Goal: Information Seeking & Learning: Learn about a topic

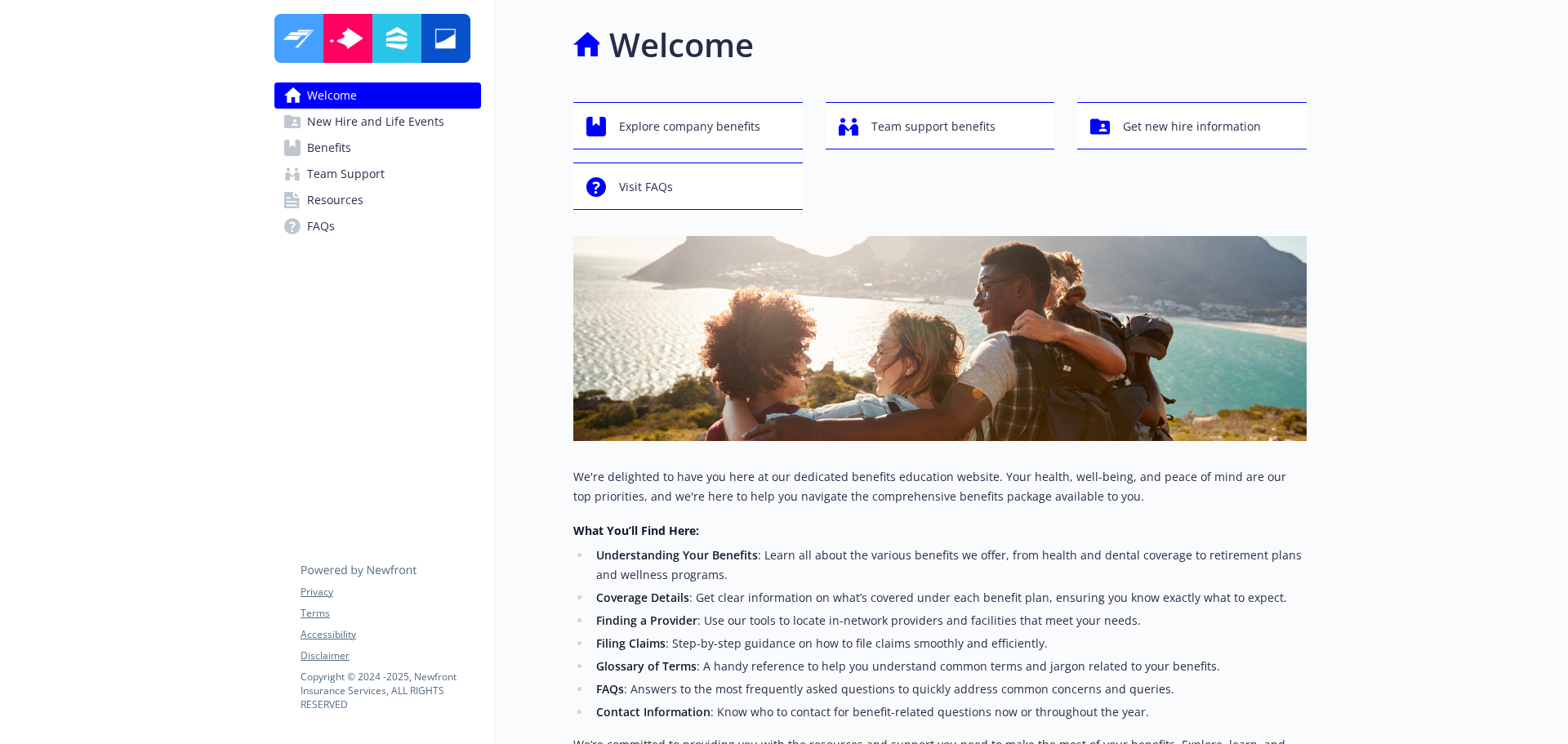
click at [348, 148] on span "Benefits" at bounding box center [330, 147] width 44 height 26
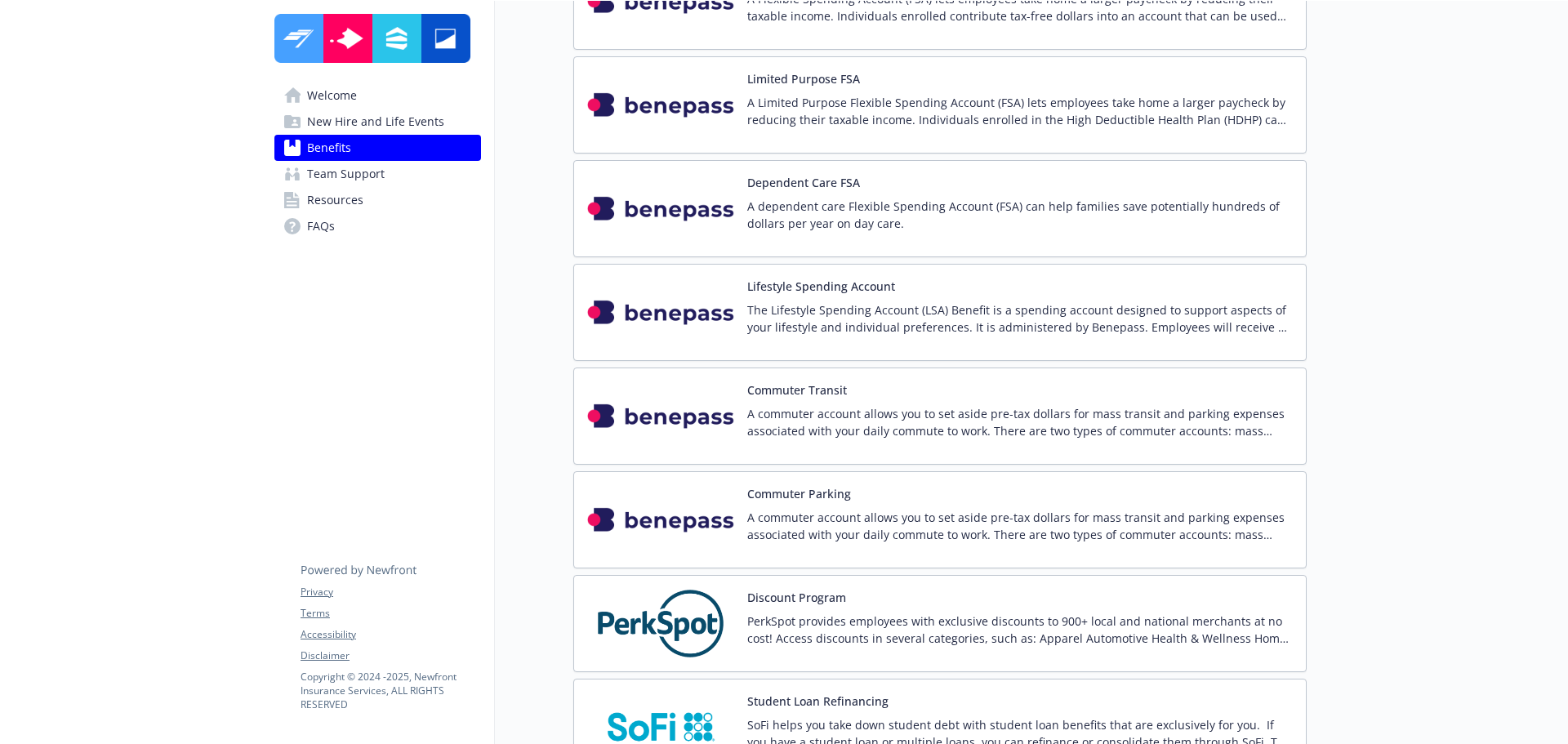
click at [906, 325] on p "The Lifestyle Spending Account (LSA) Benefit is a spending account designed to …" at bounding box center [1020, 318] width 546 height 34
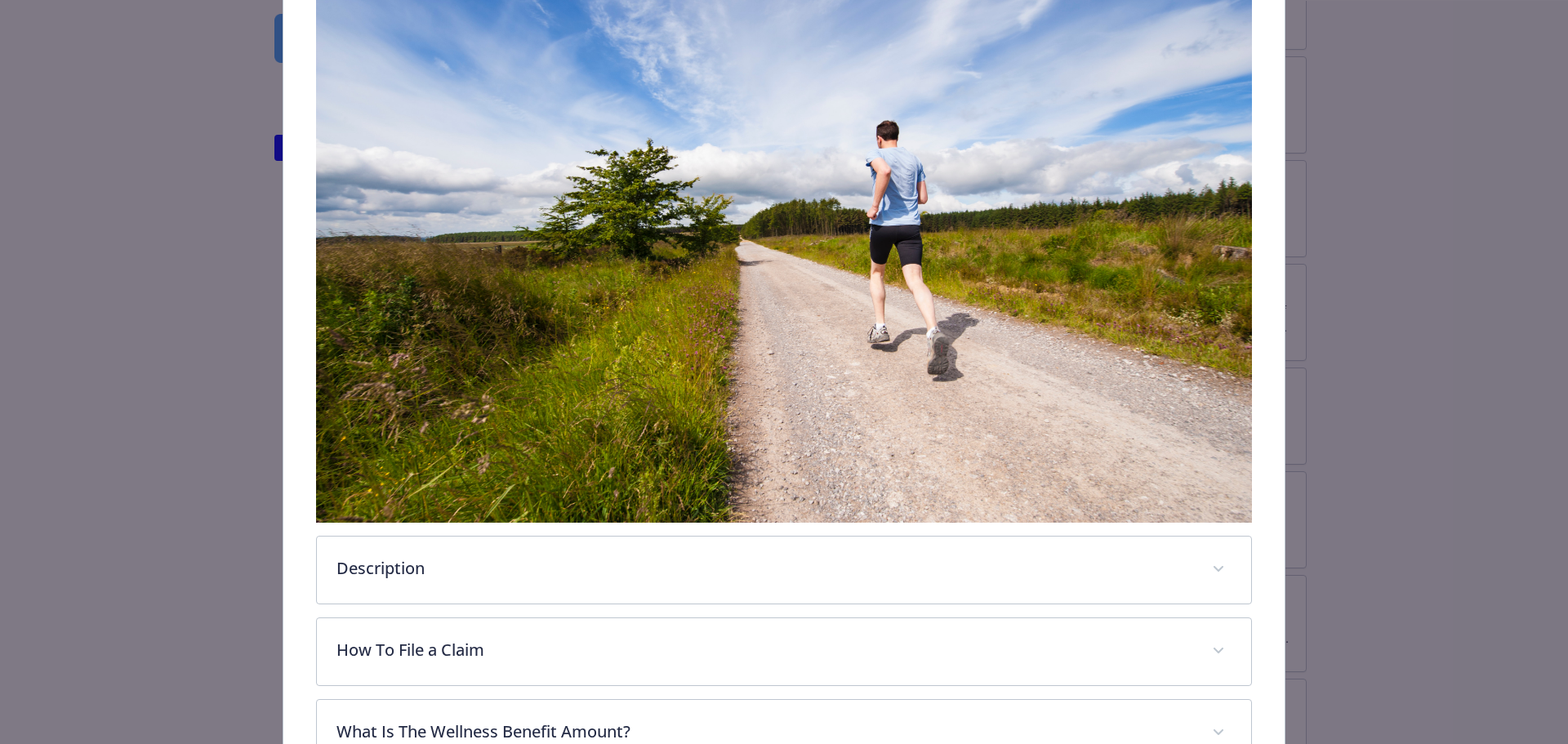
scroll to position [621, 0]
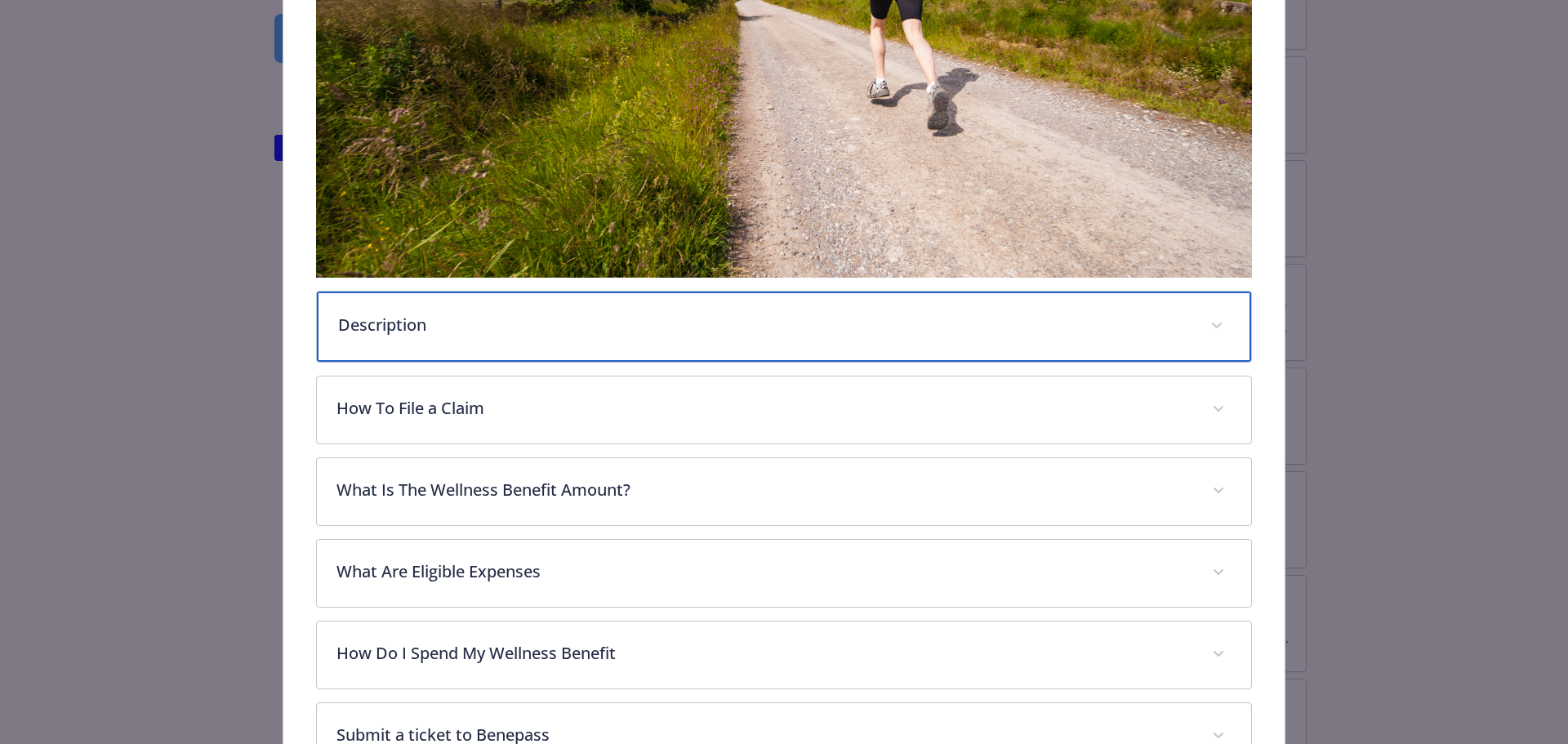
click at [579, 322] on p "Description" at bounding box center [764, 325] width 853 height 24
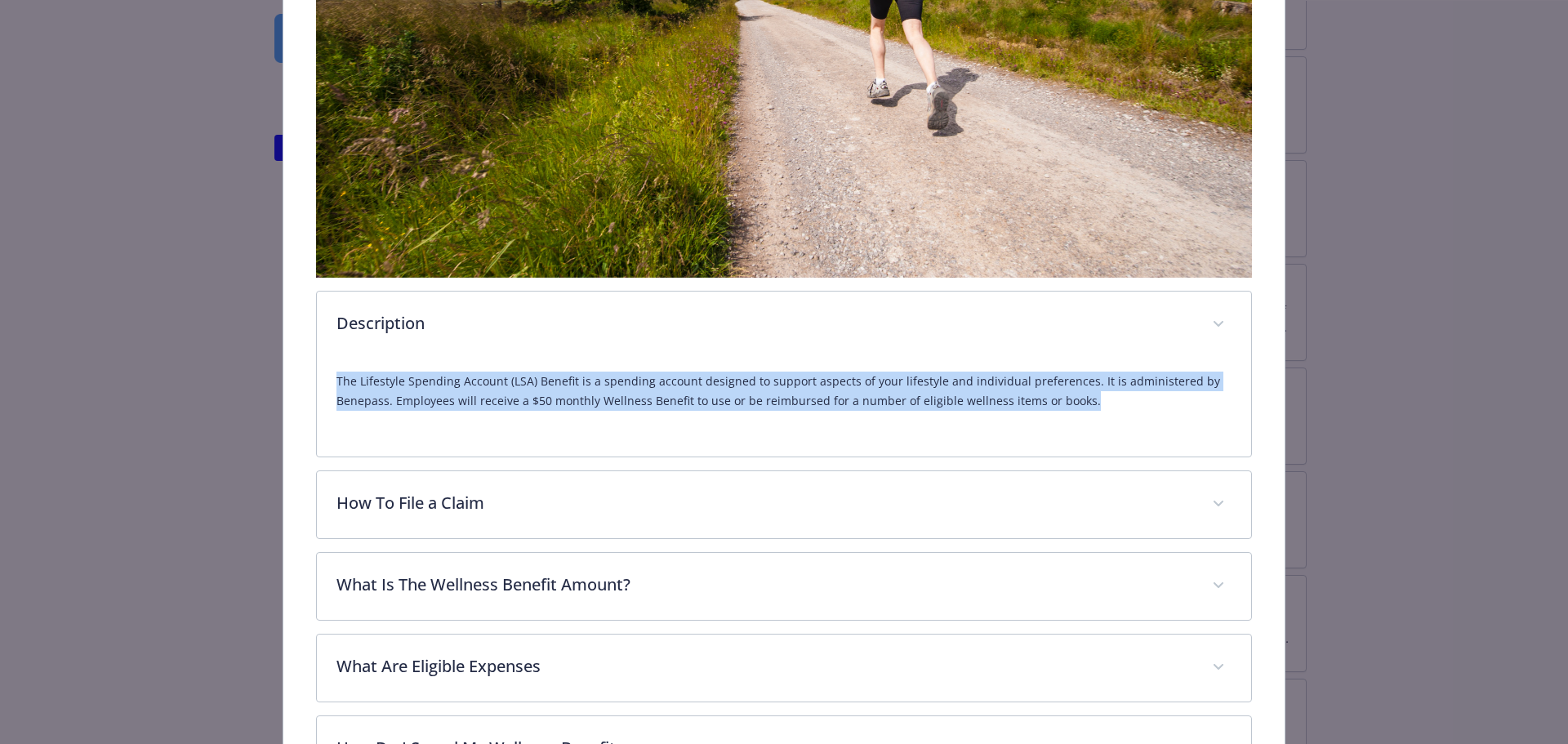
drag, startPoint x: 332, startPoint y: 376, endPoint x: 1080, endPoint y: 397, distance: 748.3
click at [1080, 397] on div "The Lifestyle Spending Account (LSA) Benefit is a spending account designed to …" at bounding box center [784, 408] width 935 height 98
copy p "The Lifestyle Spending Account (LSA) Benefit is a spending account designed to …"
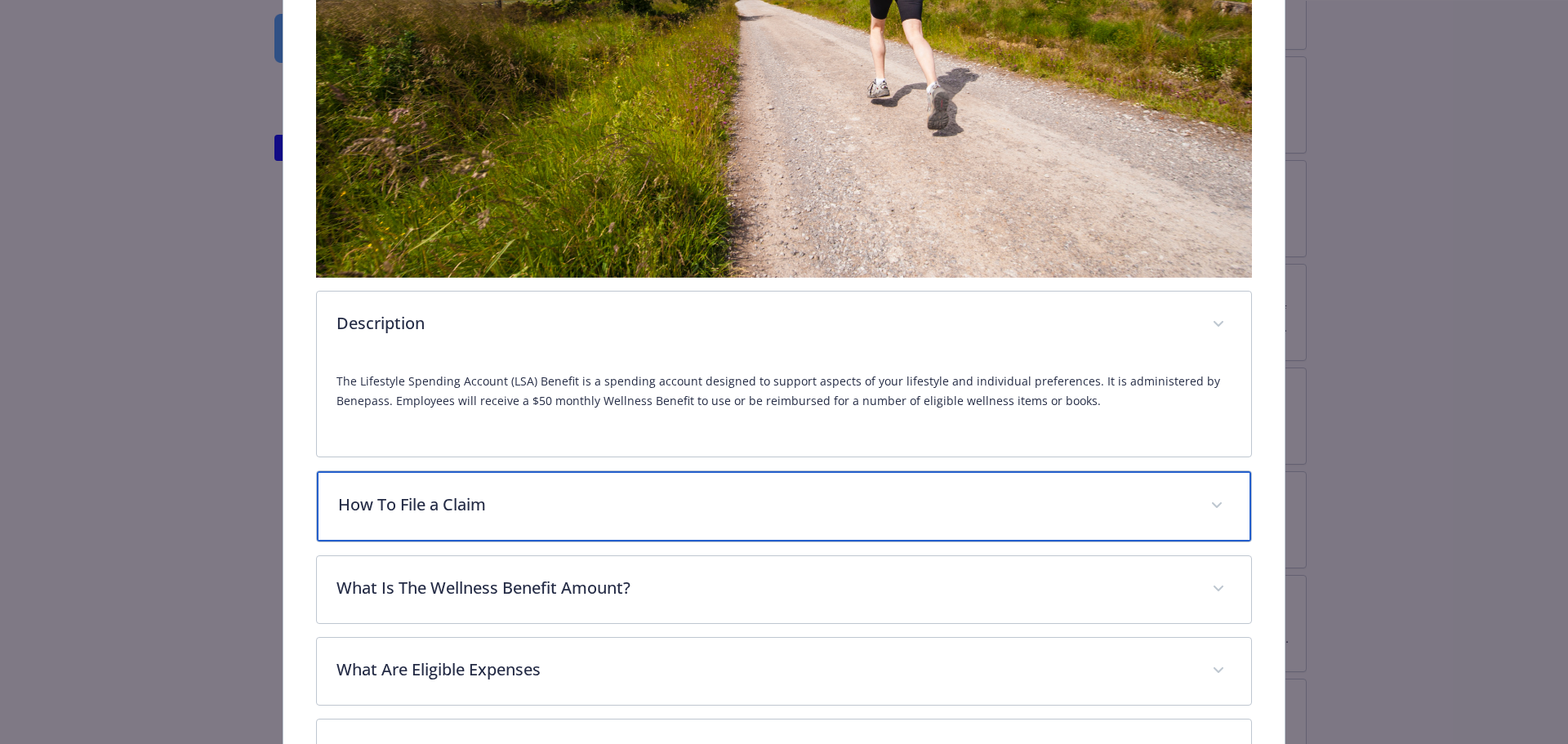
click at [585, 493] on p "How To File a Claim" at bounding box center [764, 505] width 853 height 24
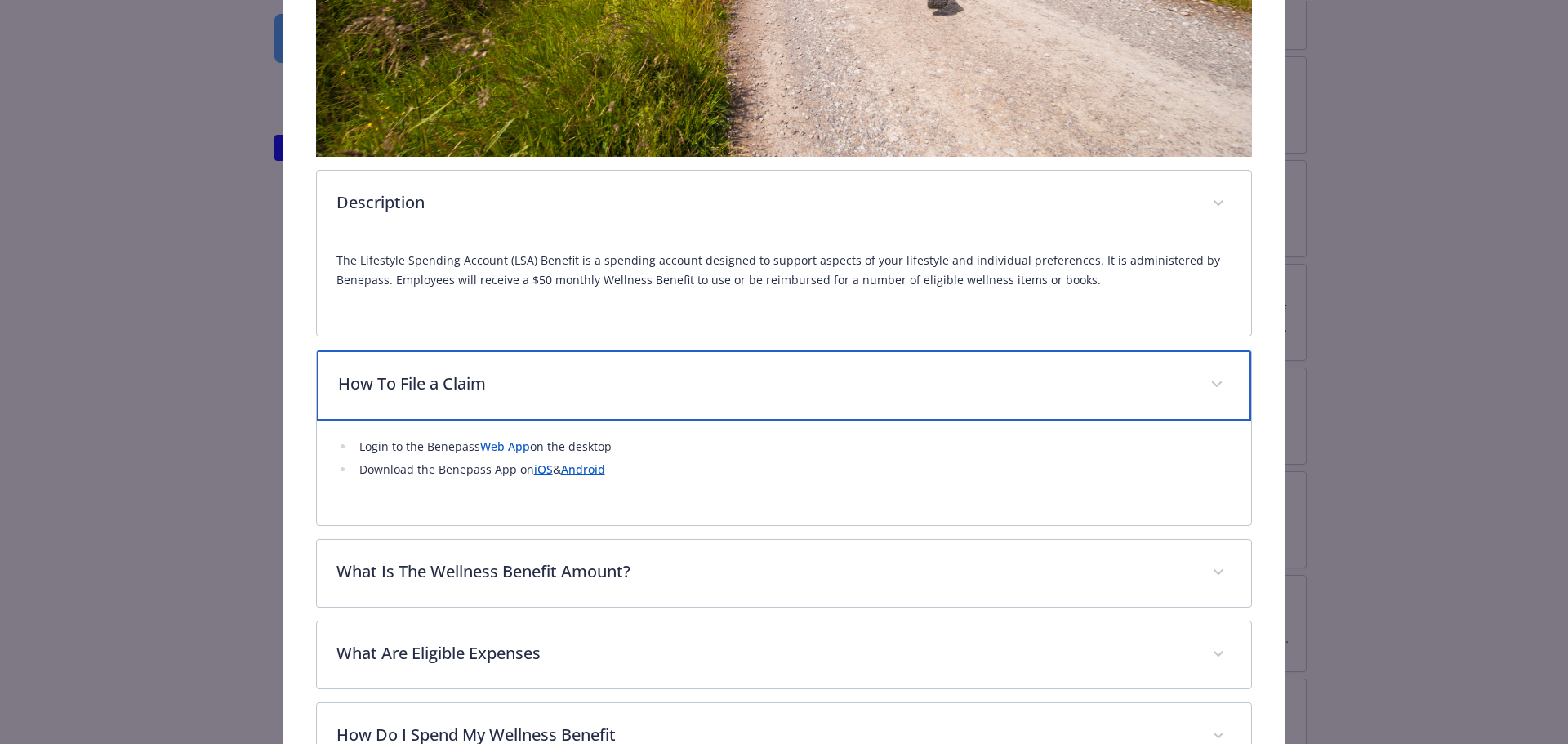
scroll to position [784, 0]
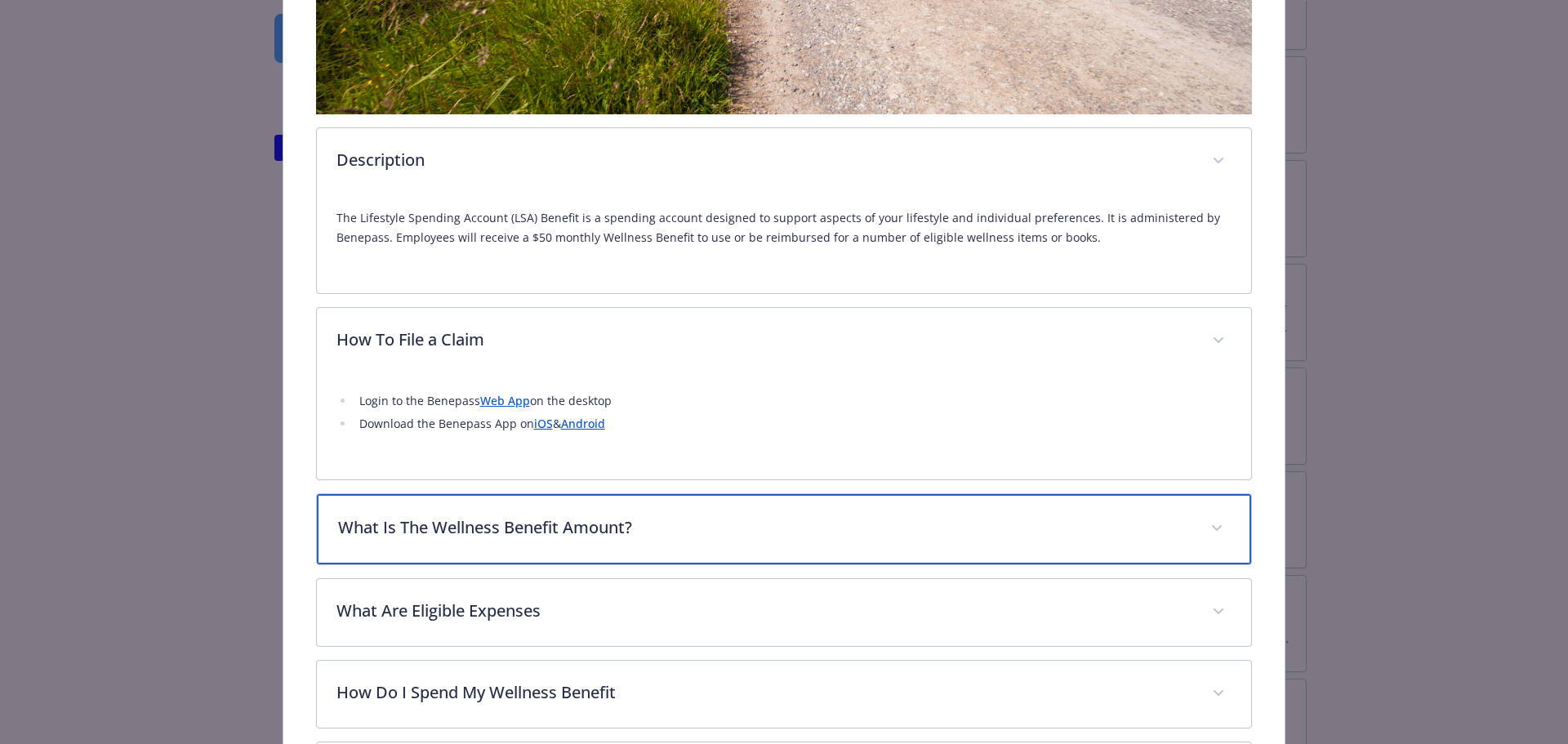
click at [679, 523] on p "What Is The Wellness Benefit Amount?" at bounding box center [764, 527] width 853 height 24
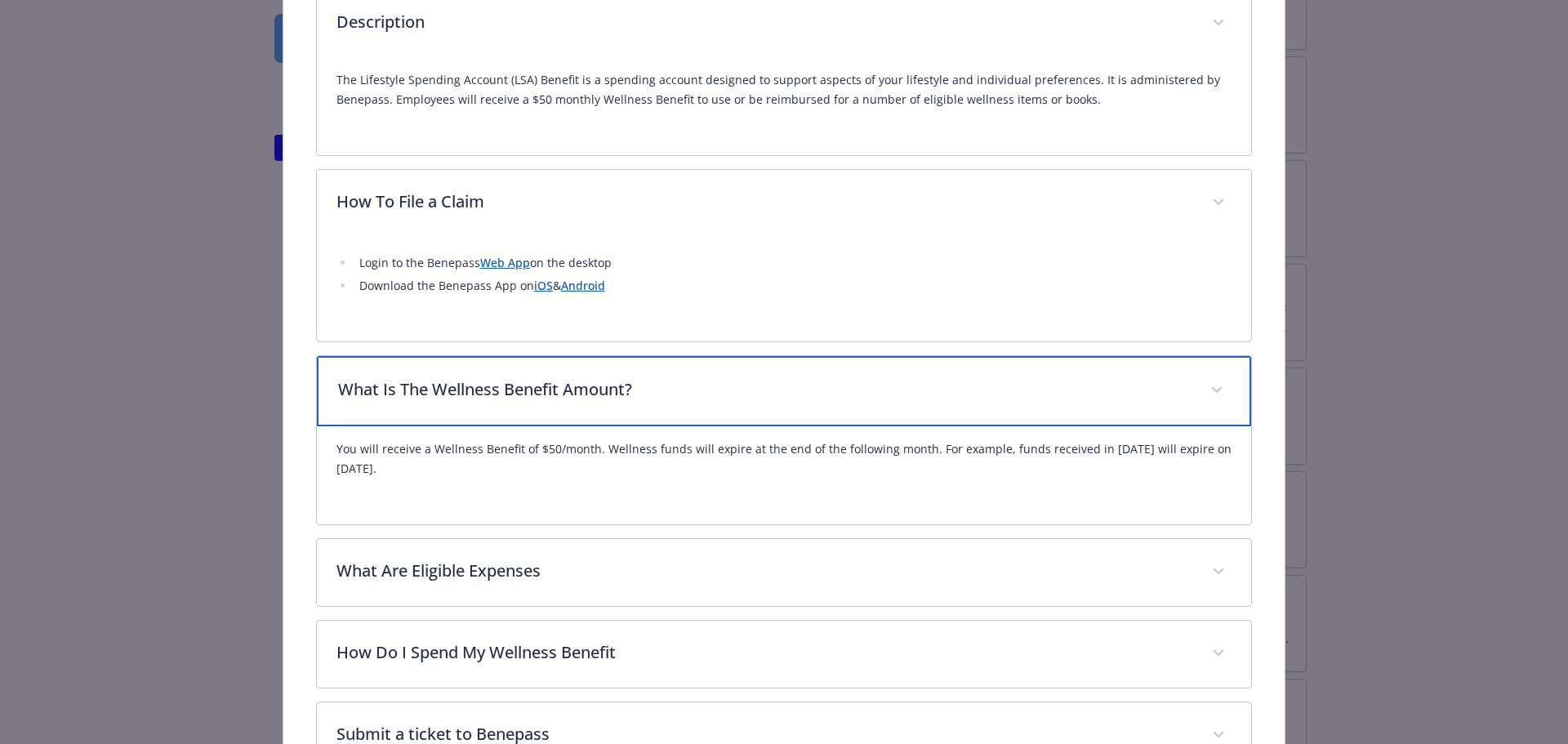
scroll to position [1029, 0]
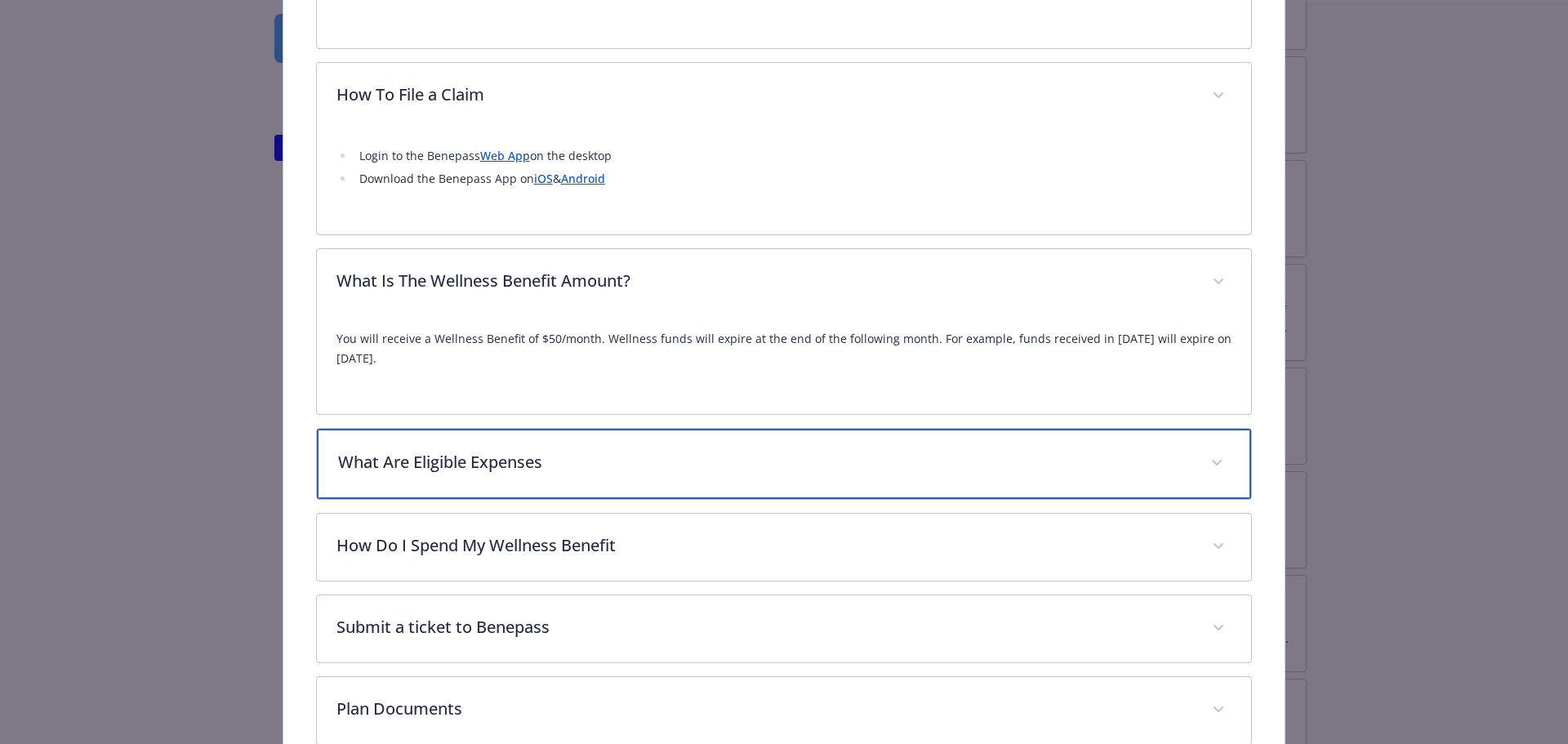
click at [629, 450] on p "What Are Eligible Expenses" at bounding box center [764, 462] width 853 height 24
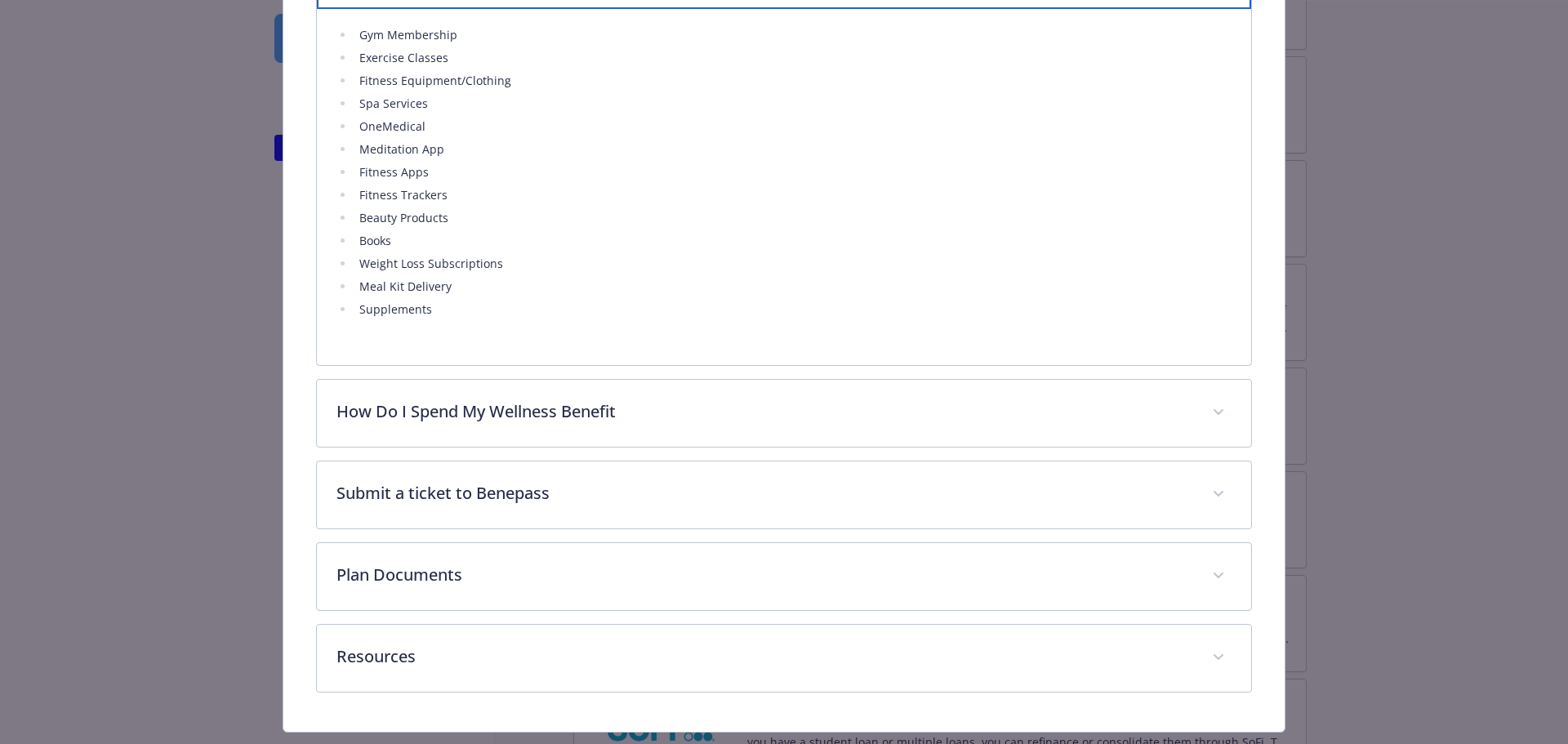
scroll to position [1438, 0]
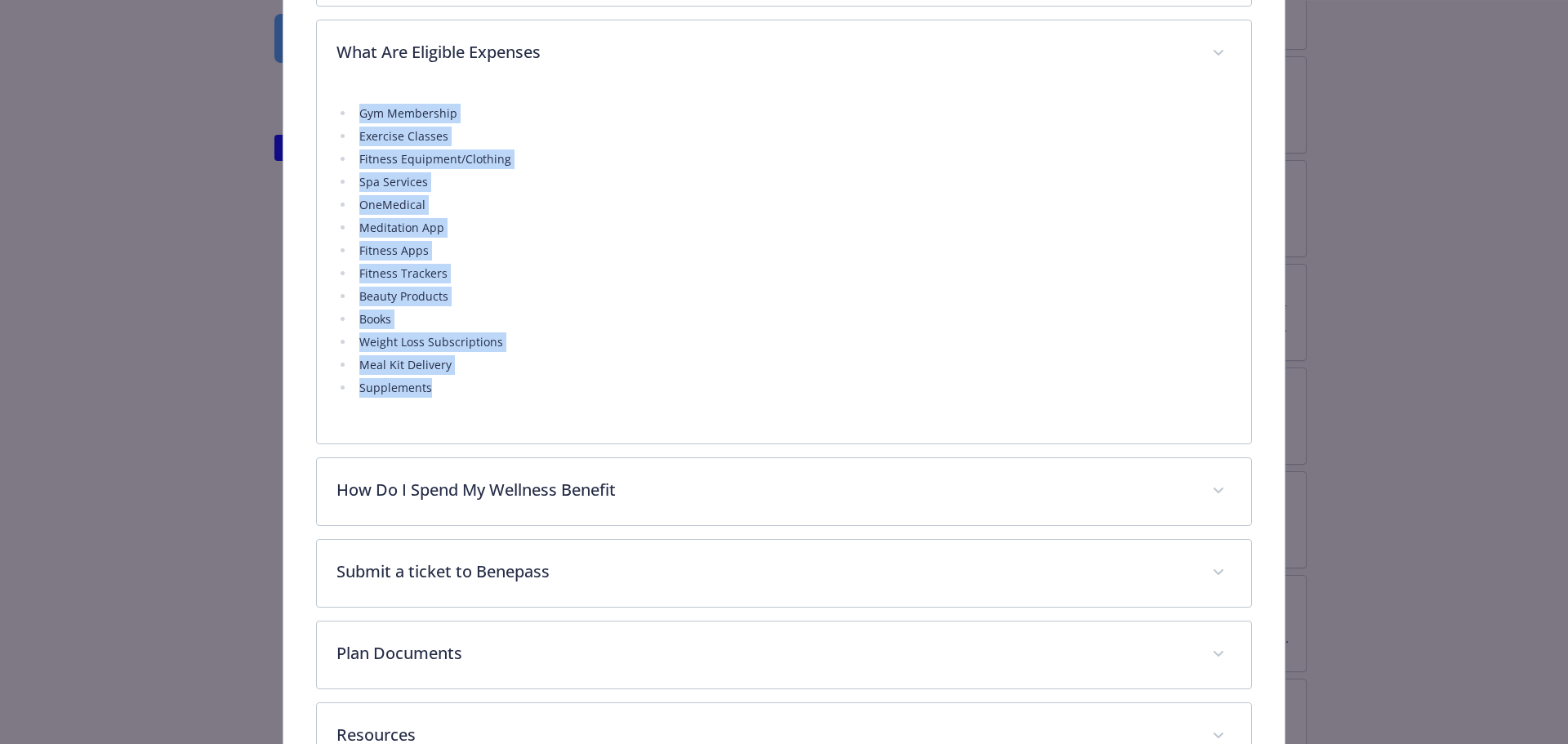
drag, startPoint x: 439, startPoint y: 390, endPoint x: 350, endPoint y: 111, distance: 292.9
click at [350, 111] on ul "Gym Membership Exercise Classes Fitness Equipment/Clothing Spa Services OneMedi…" at bounding box center [784, 250] width 896 height 294
copy ul "Gym Membership Exercise Classes Fitness Equipment/Clothing Spa Services OneMedi…"
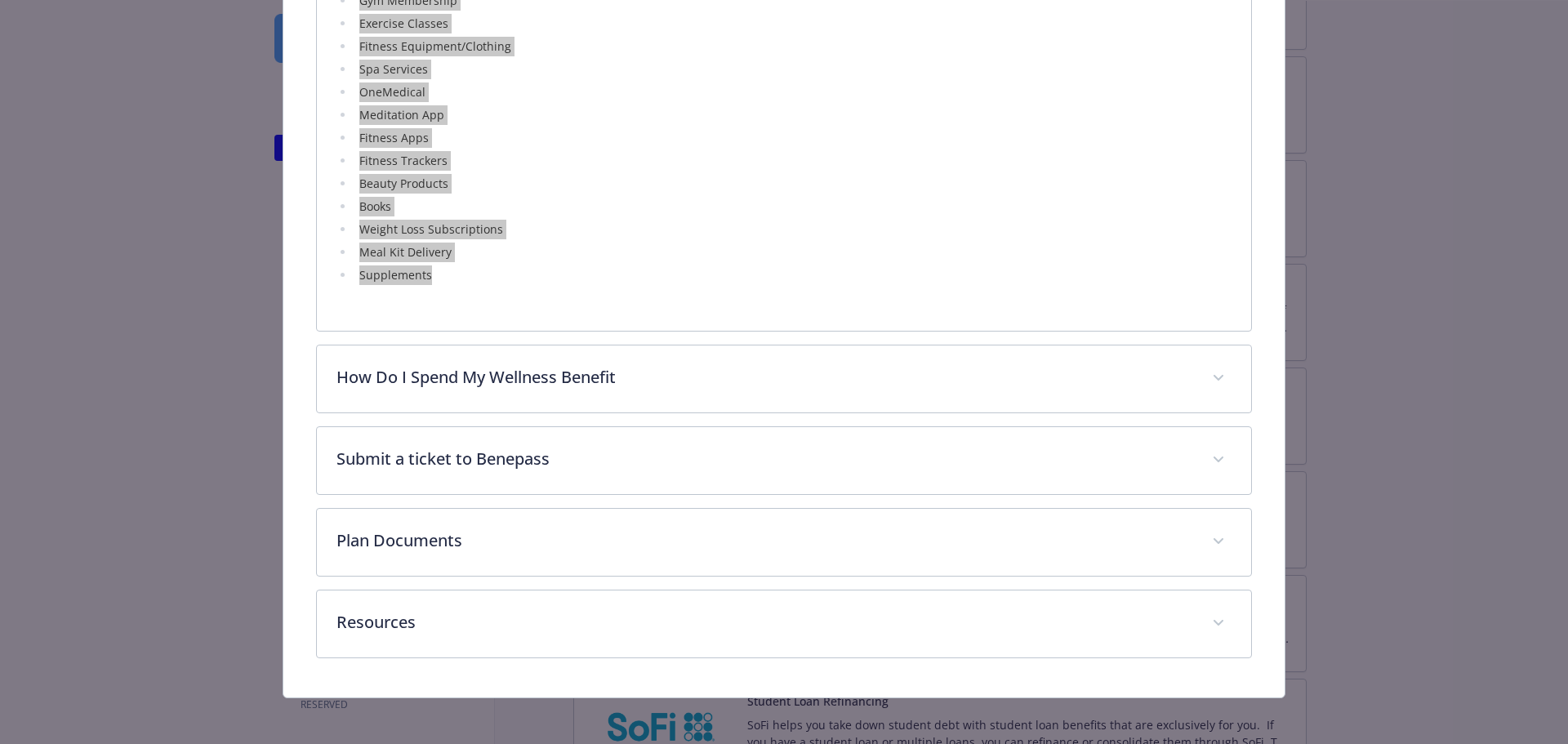
scroll to position [1551, 0]
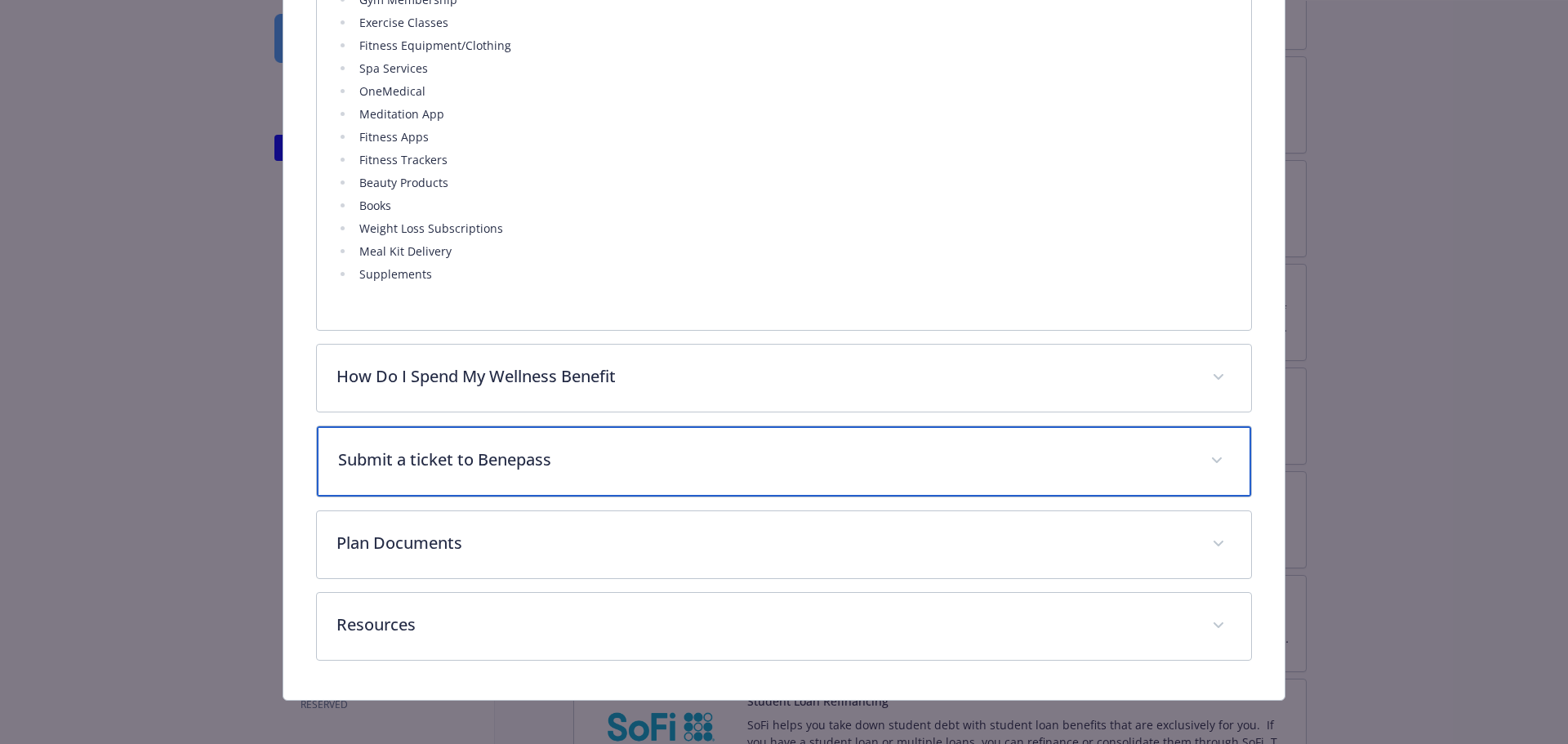
click at [714, 453] on p "Submit a ticket to Benepass" at bounding box center [764, 460] width 853 height 24
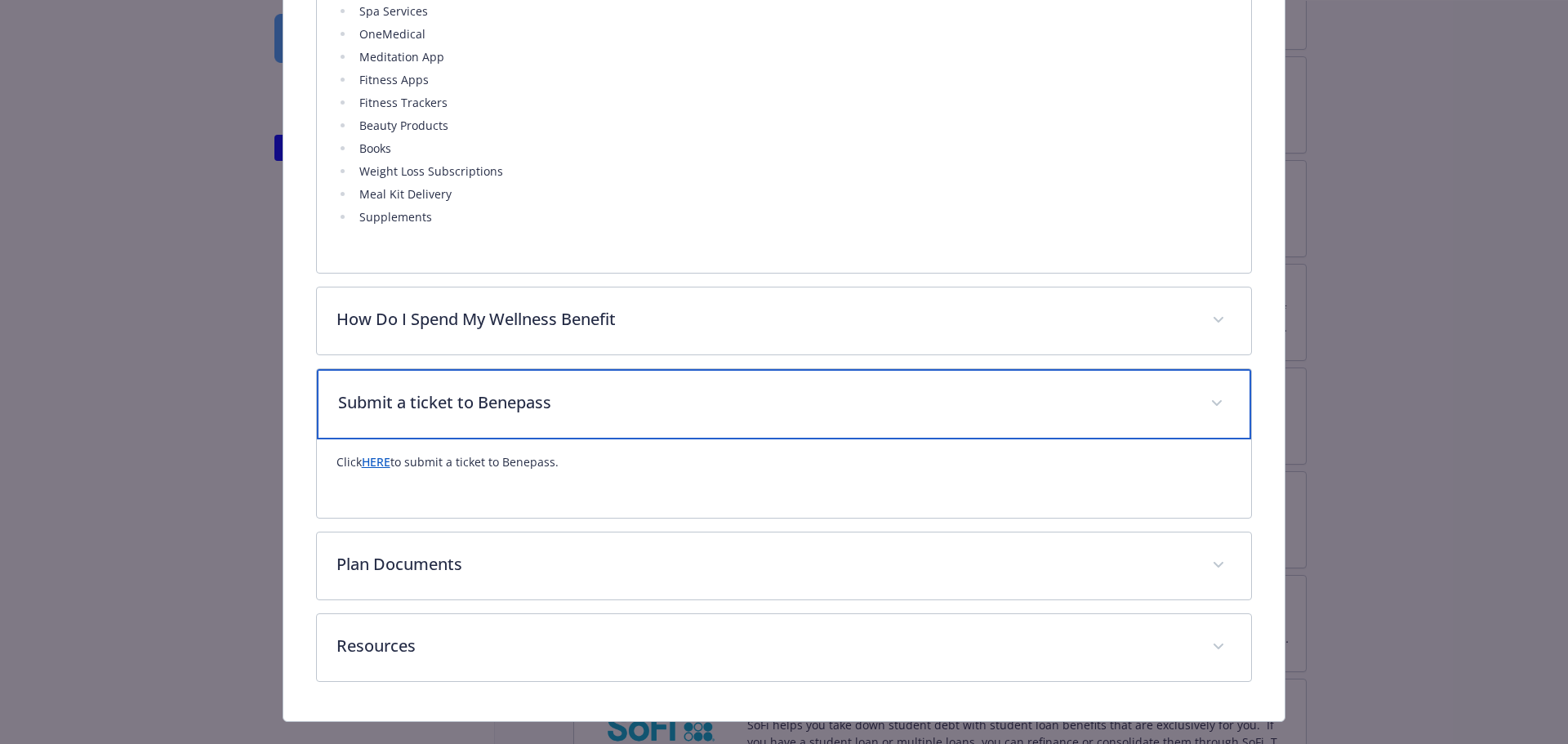
scroll to position [1633, 0]
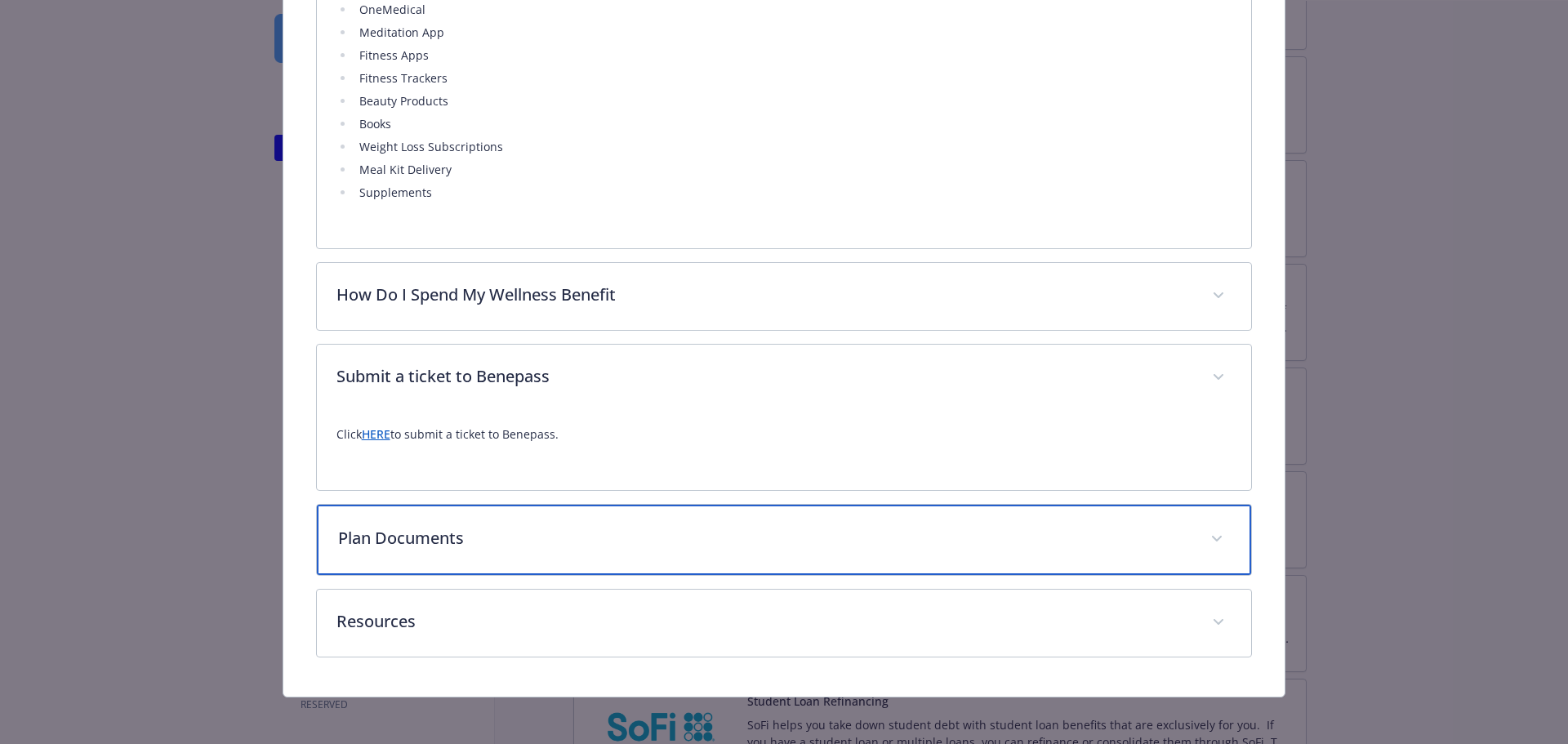
click at [652, 546] on div "Plan Documents" at bounding box center [784, 540] width 935 height 70
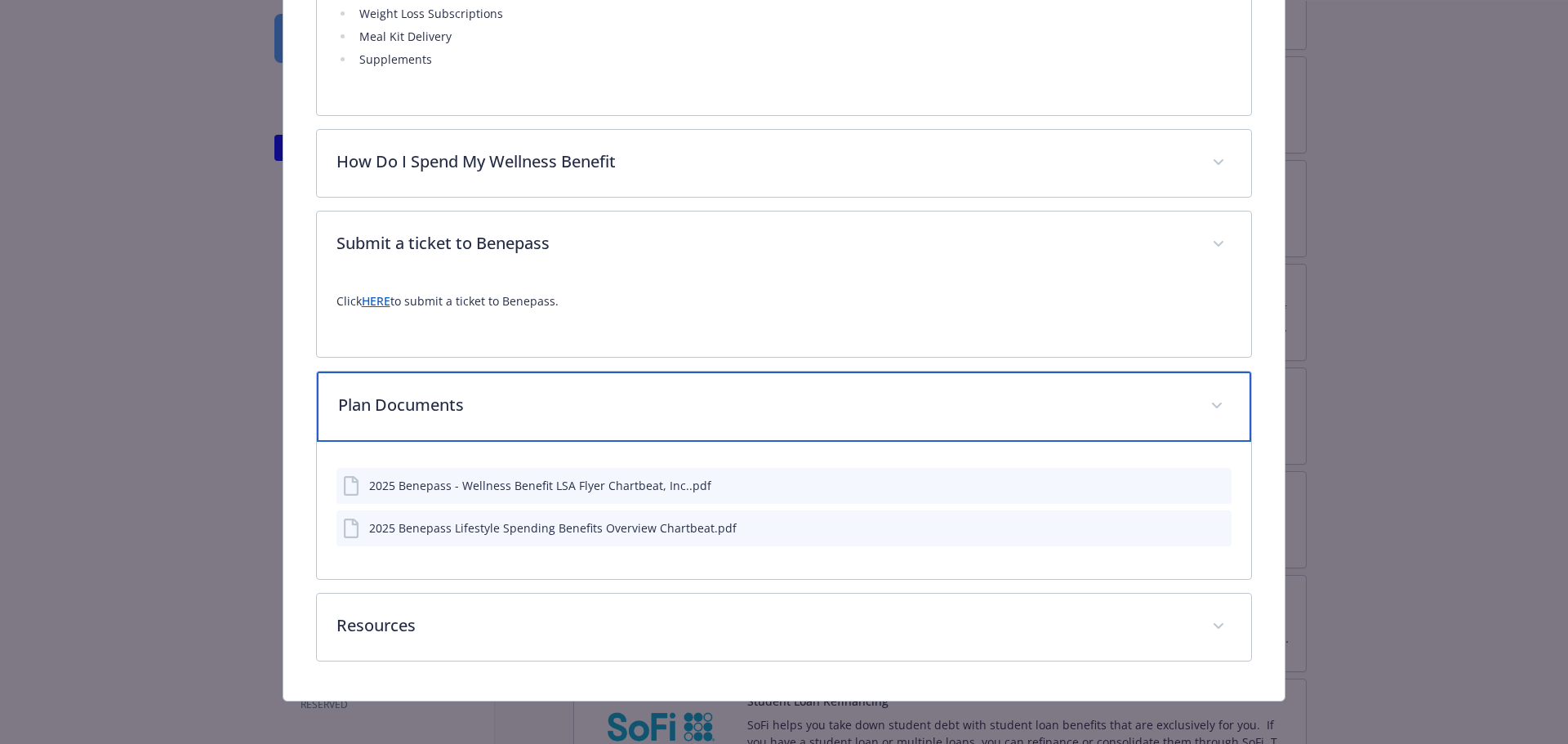
scroll to position [1771, 0]
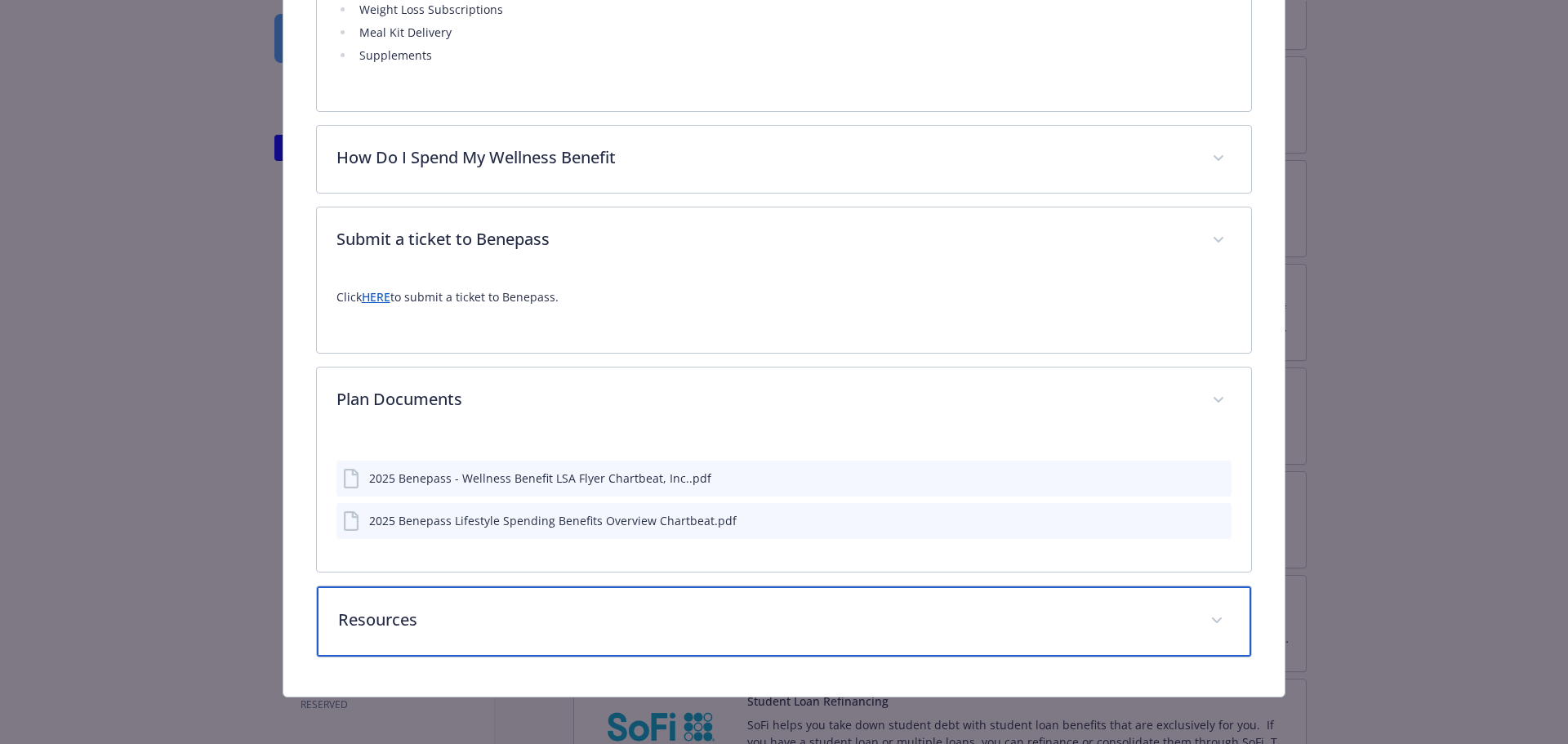
click at [632, 614] on p "Resources" at bounding box center [764, 620] width 853 height 24
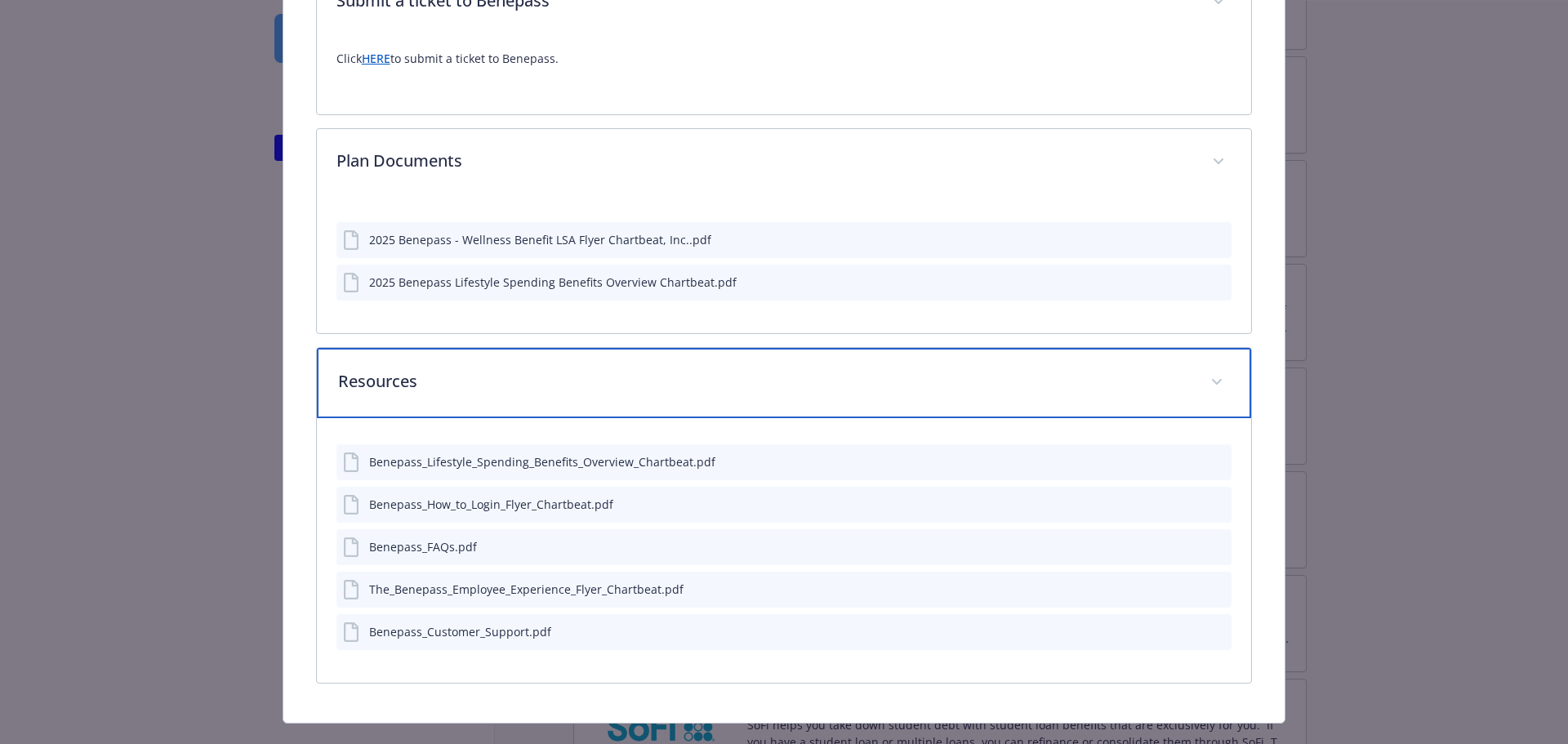
scroll to position [2015, 0]
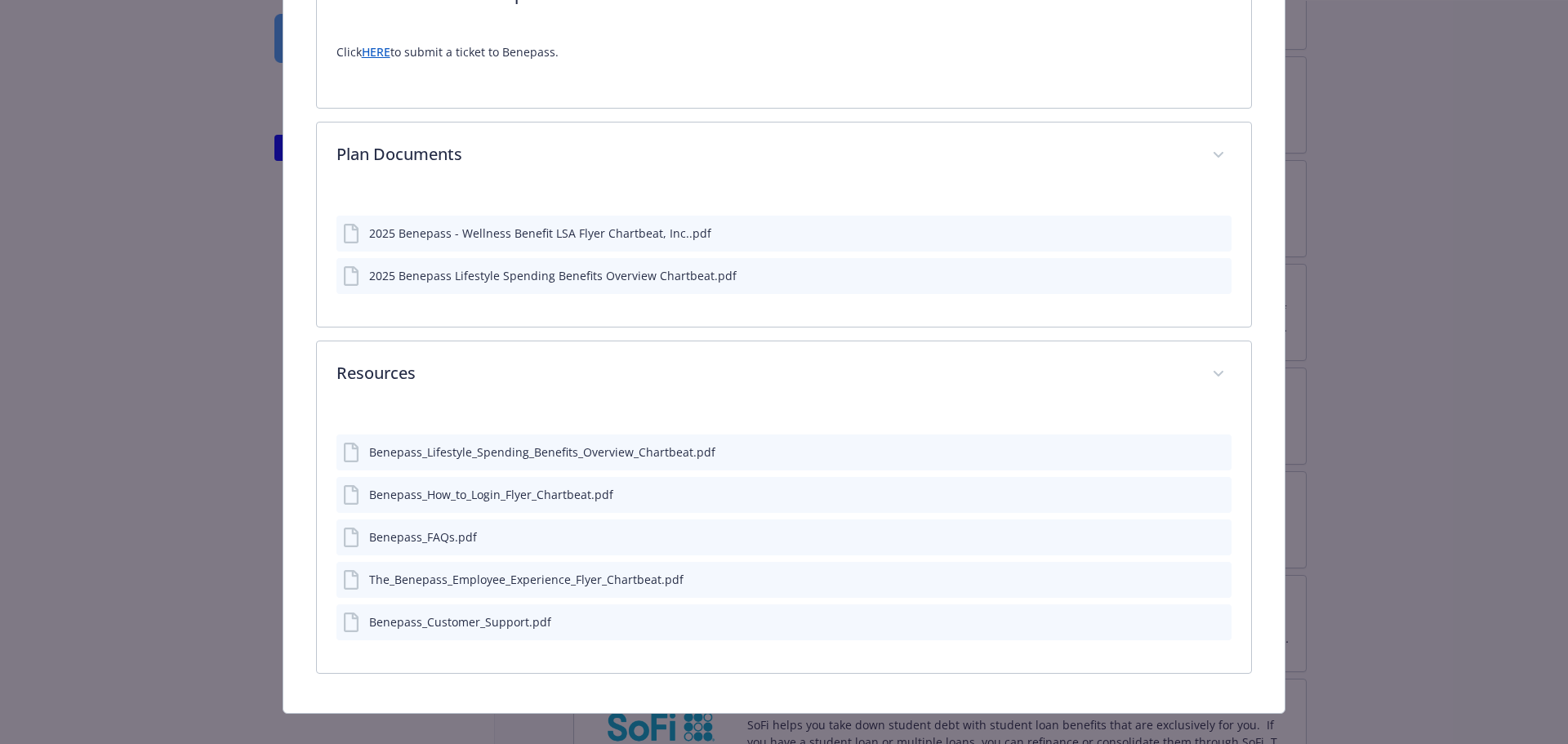
click at [1209, 451] on icon "preview file" at bounding box center [1216, 451] width 15 height 11
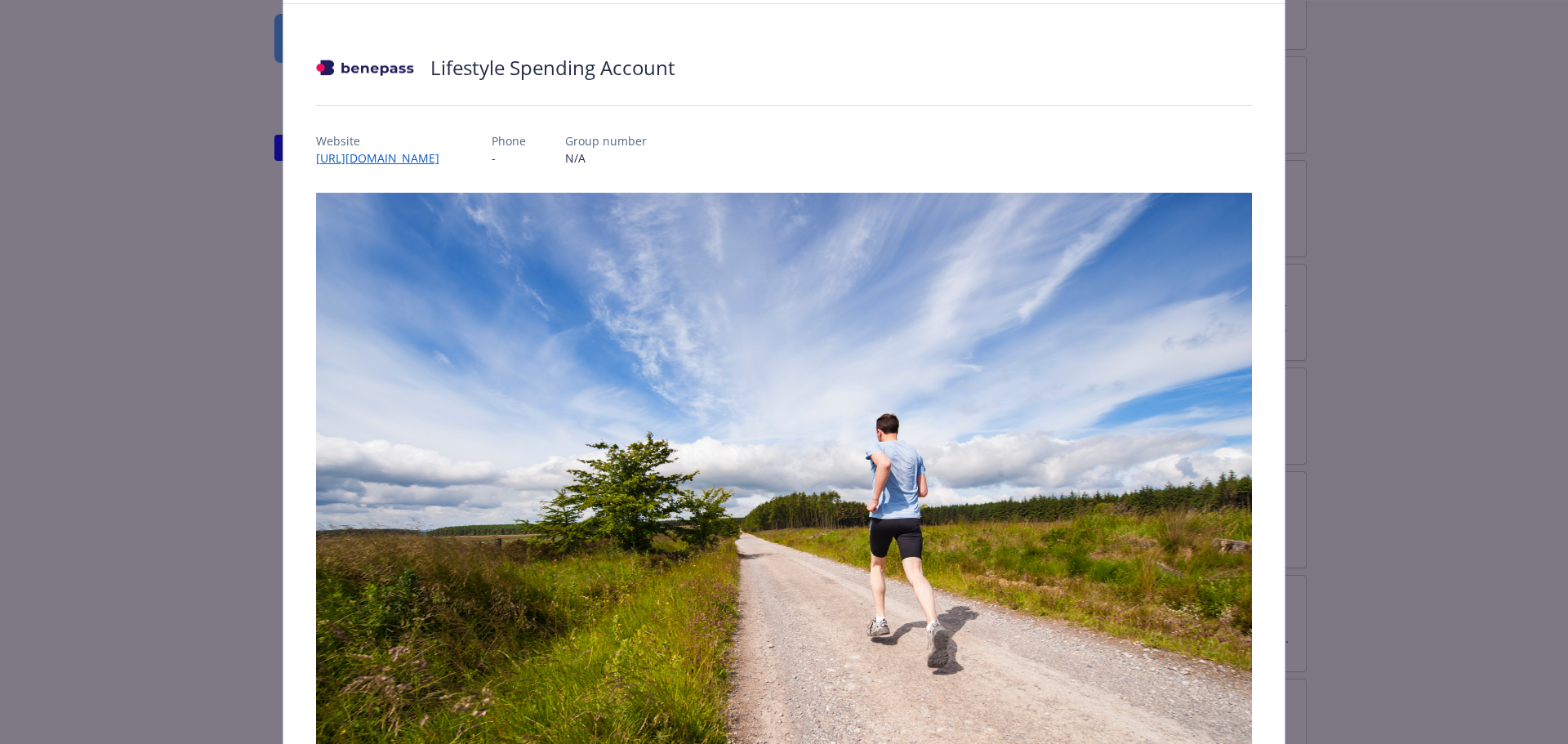
scroll to position [0, 0]
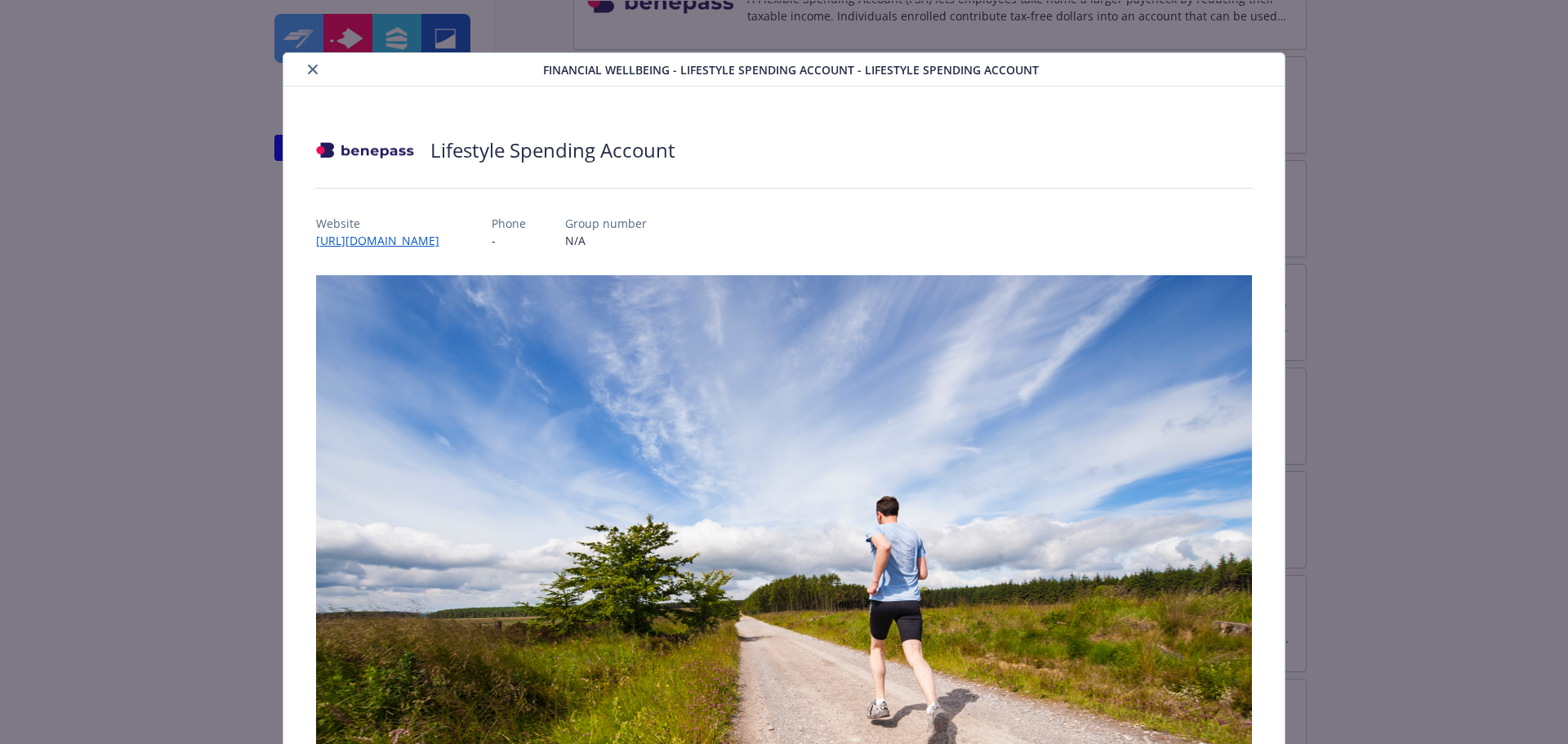
drag, startPoint x: 307, startPoint y: 243, endPoint x: 458, endPoint y: 243, distance: 151.0
copy link "[URL][DOMAIN_NAME]"
click at [425, 240] on link "[URL][DOMAIN_NAME]" at bounding box center [385, 241] width 140 height 19
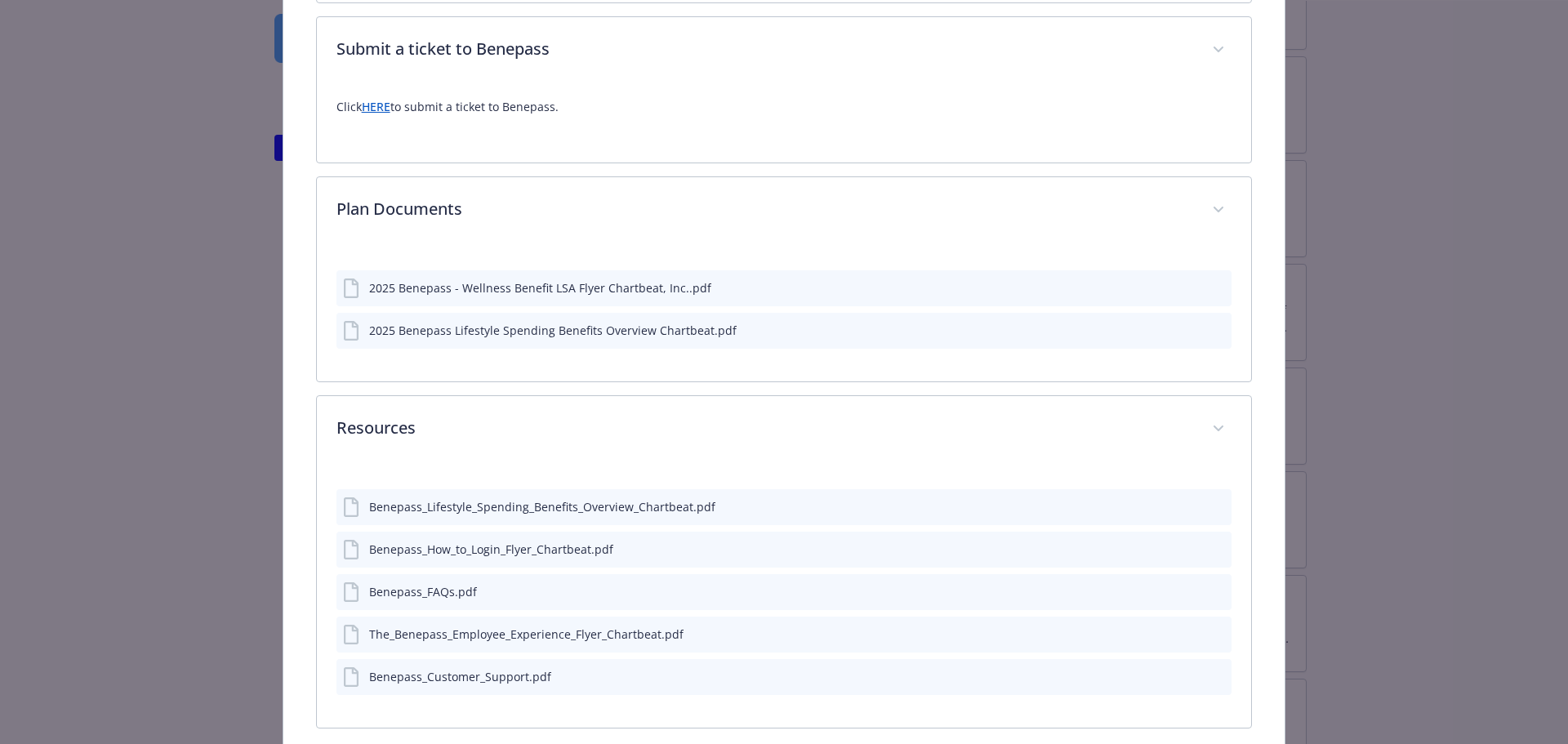
scroll to position [2032, 0]
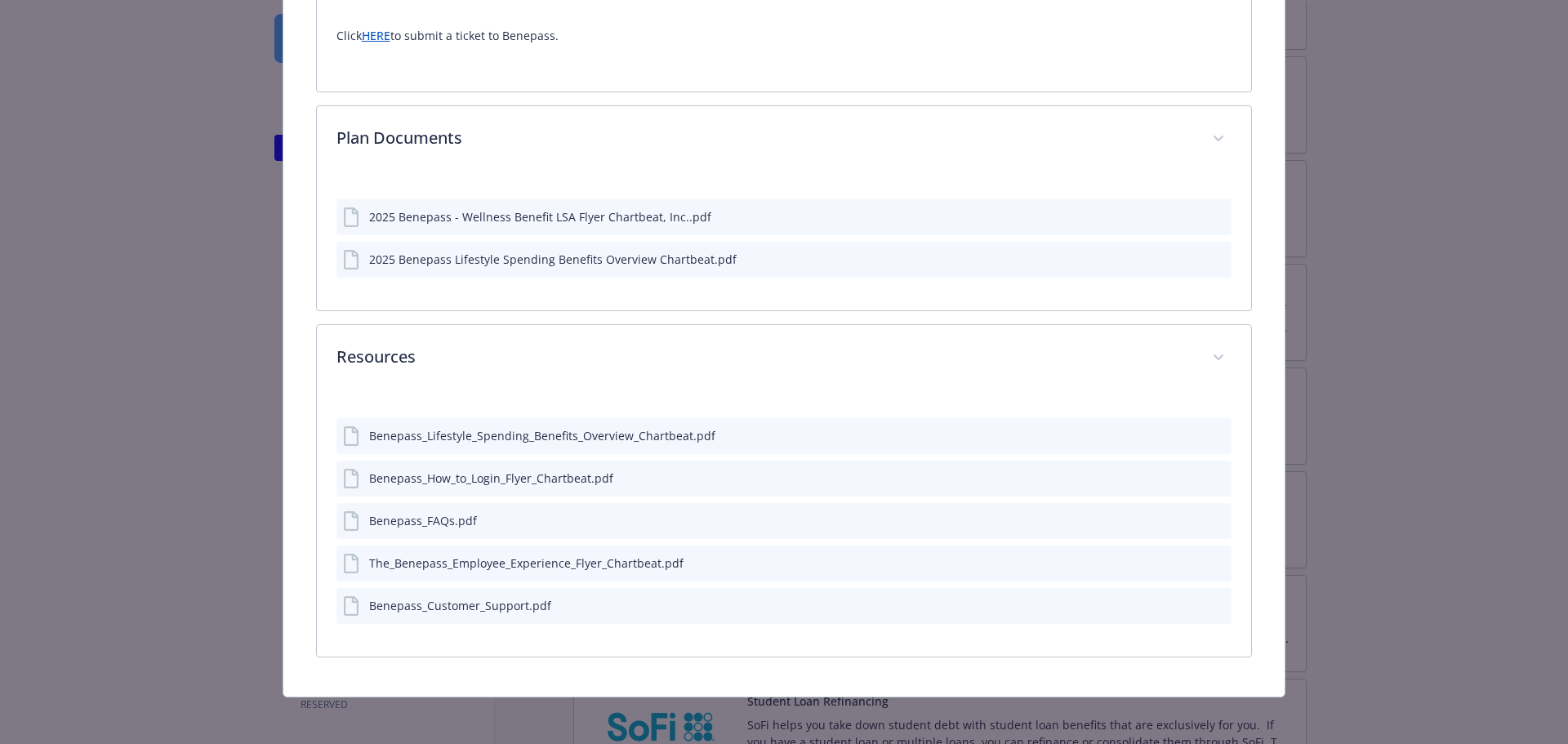
click at [533, 601] on div "Benepass_Customer_Support.pdf" at bounding box center [460, 606] width 182 height 18
click at [1209, 599] on icon "preview file" at bounding box center [1216, 605] width 15 height 11
click at [633, 604] on div "Benepass_Customer_Support.pdf" at bounding box center [784, 606] width 896 height 36
click at [1212, 561] on icon "preview file" at bounding box center [1216, 561] width 15 height 11
click at [1210, 514] on icon "preview file" at bounding box center [1216, 520] width 15 height 11
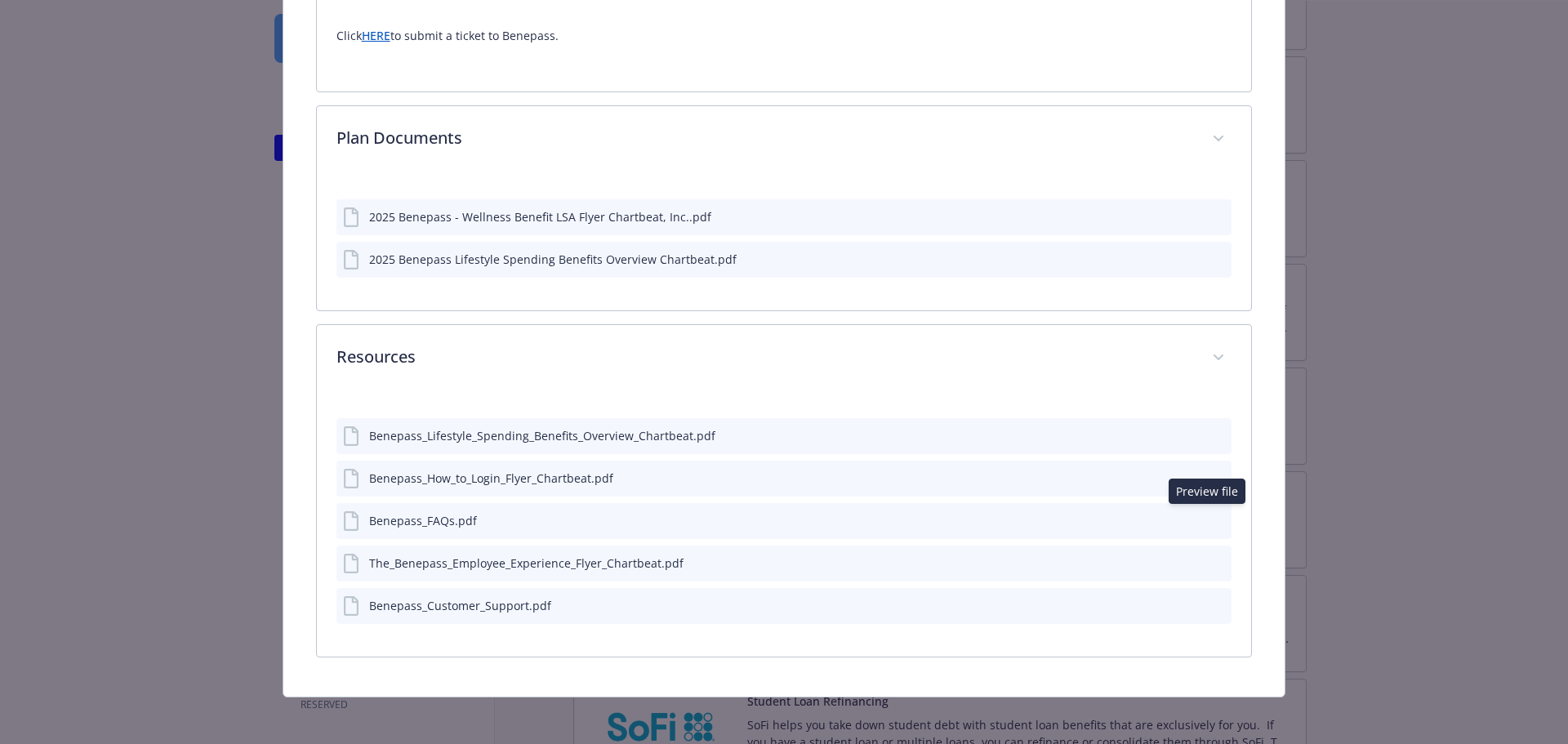
click at [1210, 472] on icon "preview file" at bounding box center [1216, 477] width 15 height 11
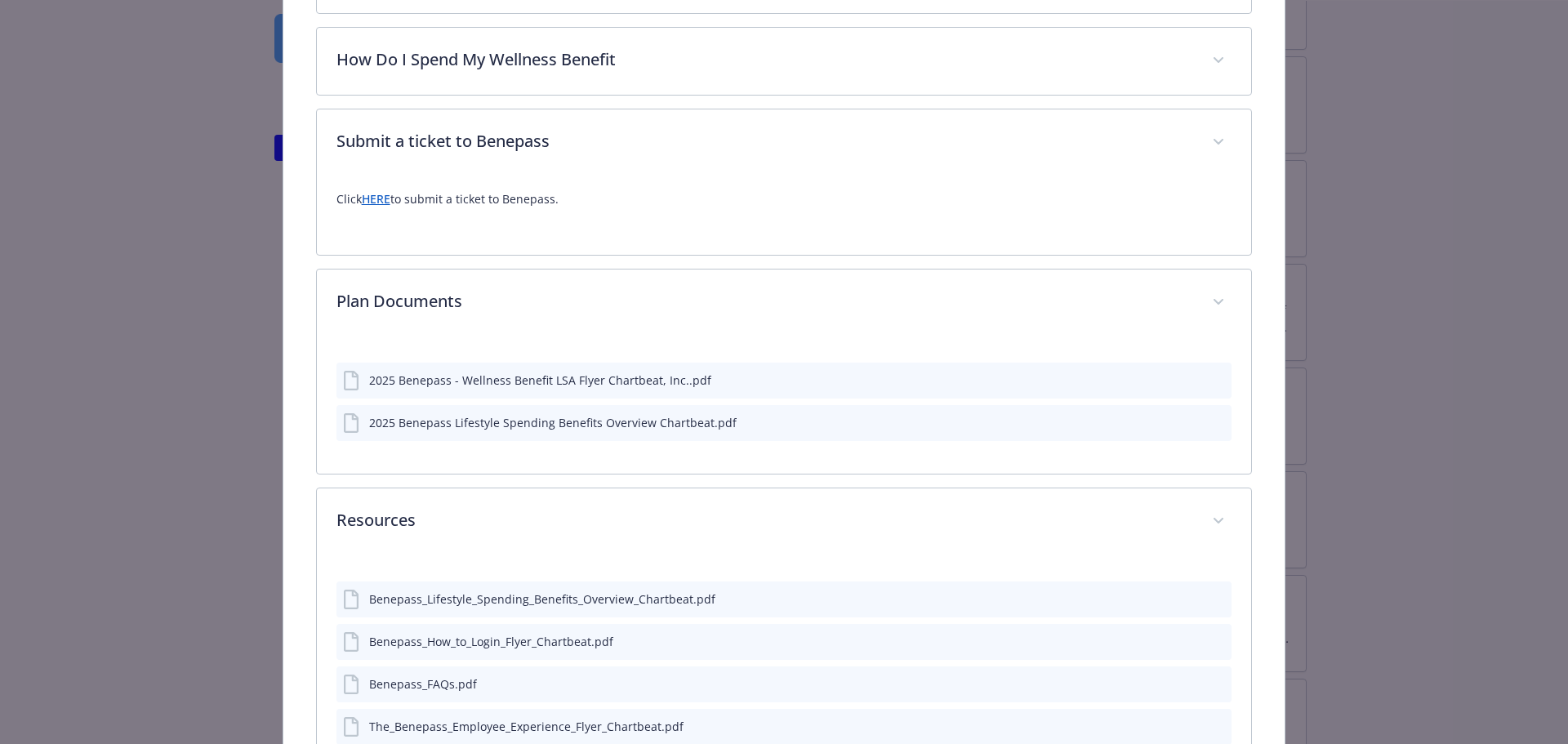
scroll to position [1786, 0]
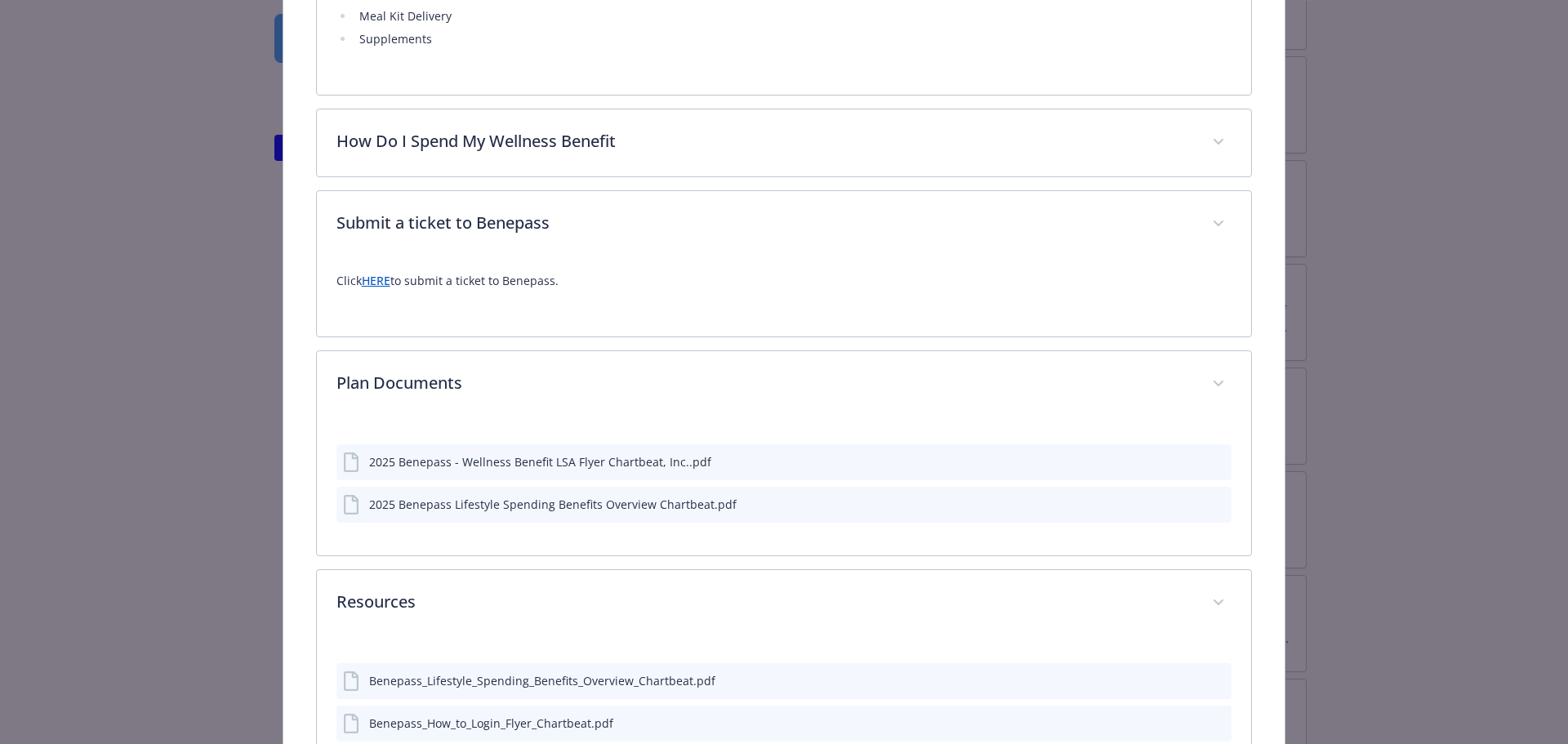
click at [1209, 456] on icon "preview file" at bounding box center [1216, 461] width 15 height 11
